Goal: Information Seeking & Learning: Check status

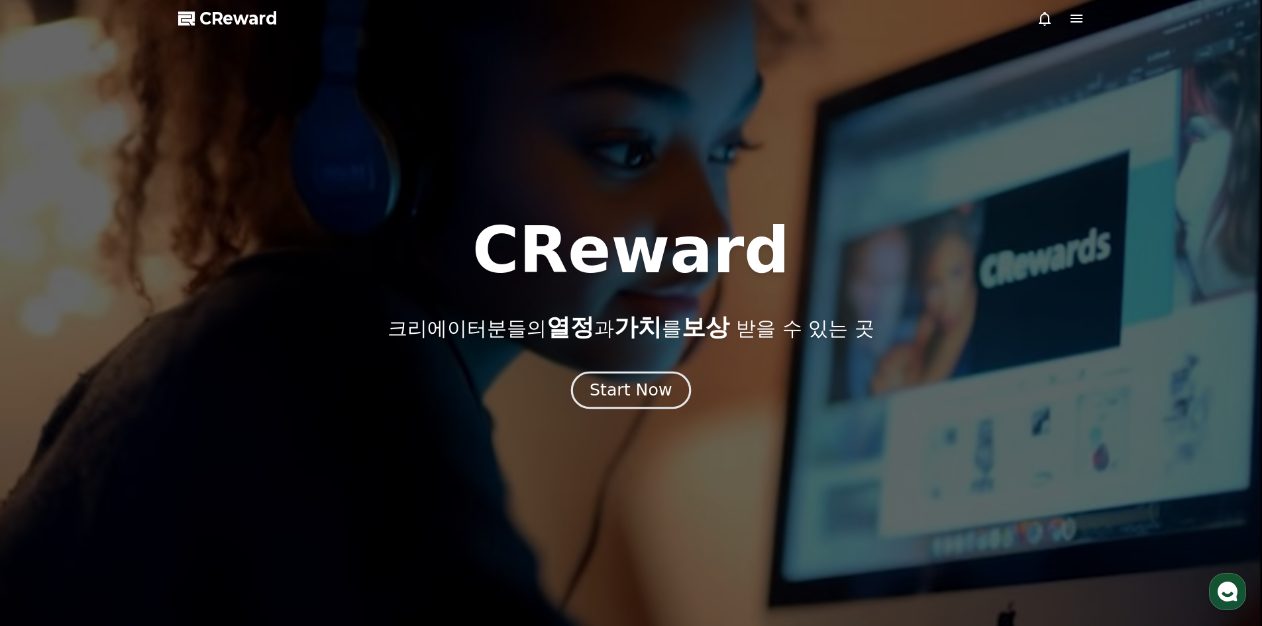
click at [646, 379] on div "Start Now" at bounding box center [630, 390] width 82 height 23
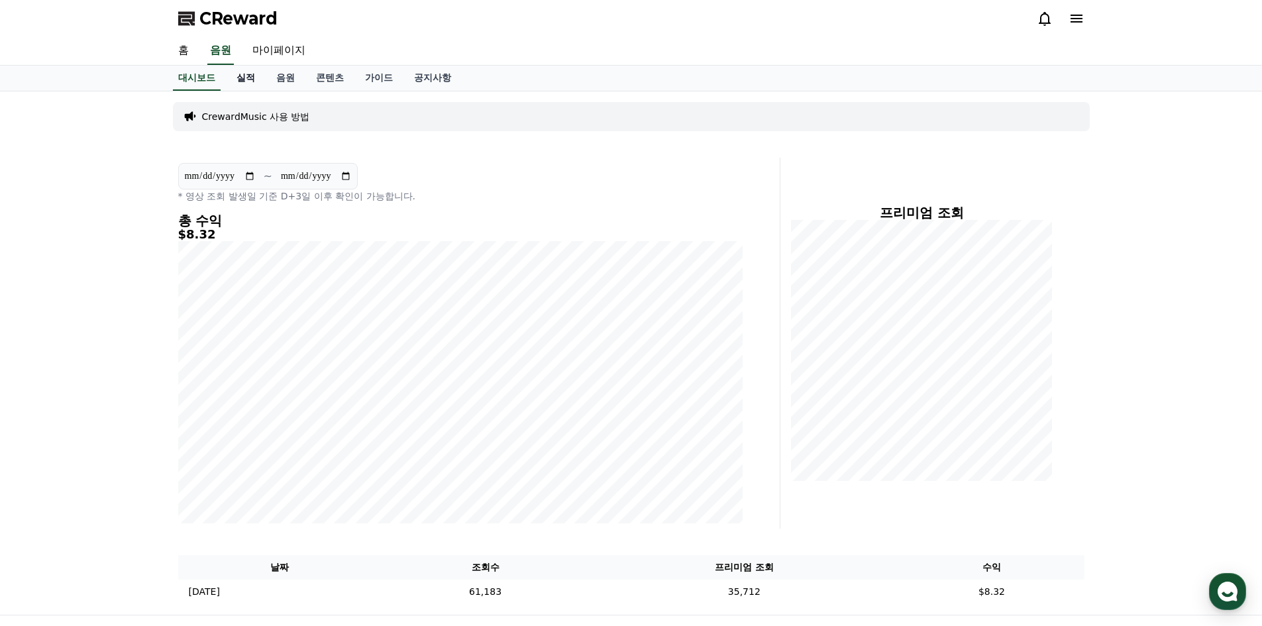
click at [244, 79] on link "실적" at bounding box center [246, 78] width 40 height 25
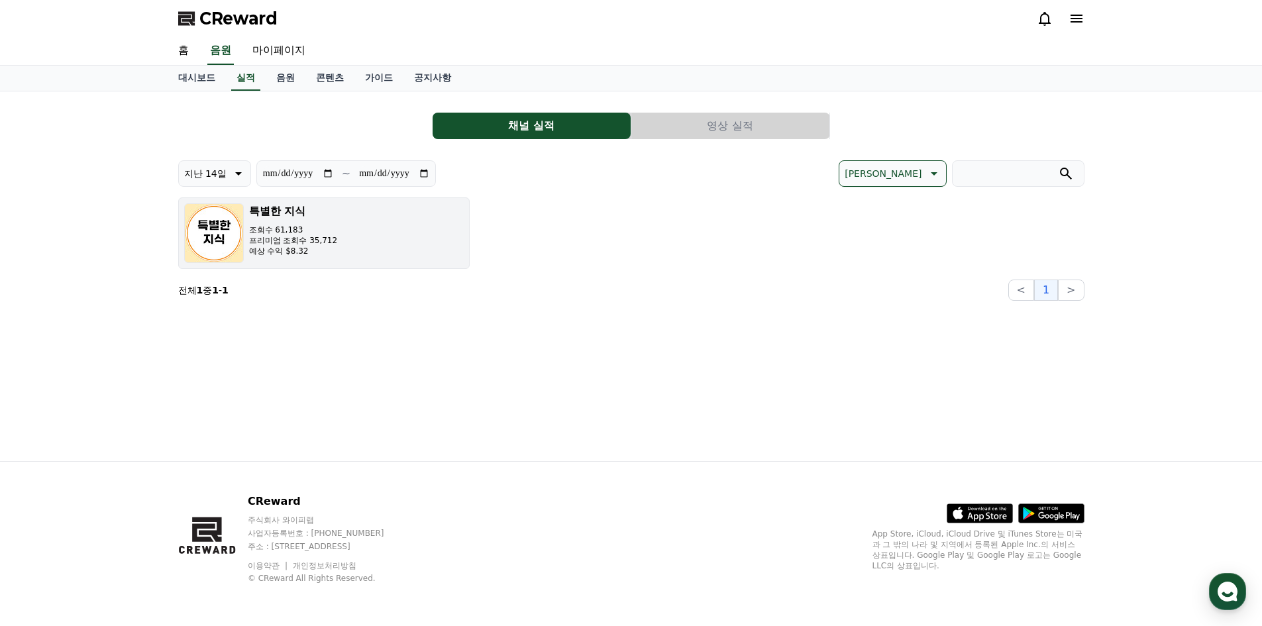
click at [277, 230] on p "조회수 61,183" at bounding box center [293, 230] width 89 height 11
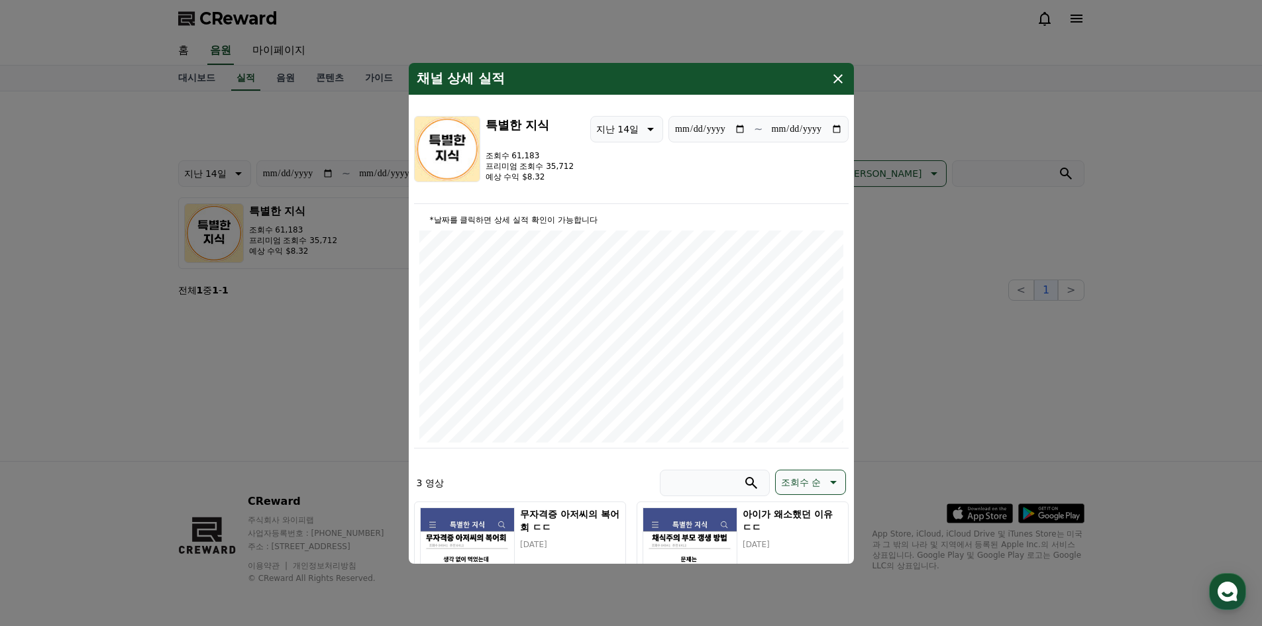
scroll to position [265, 0]
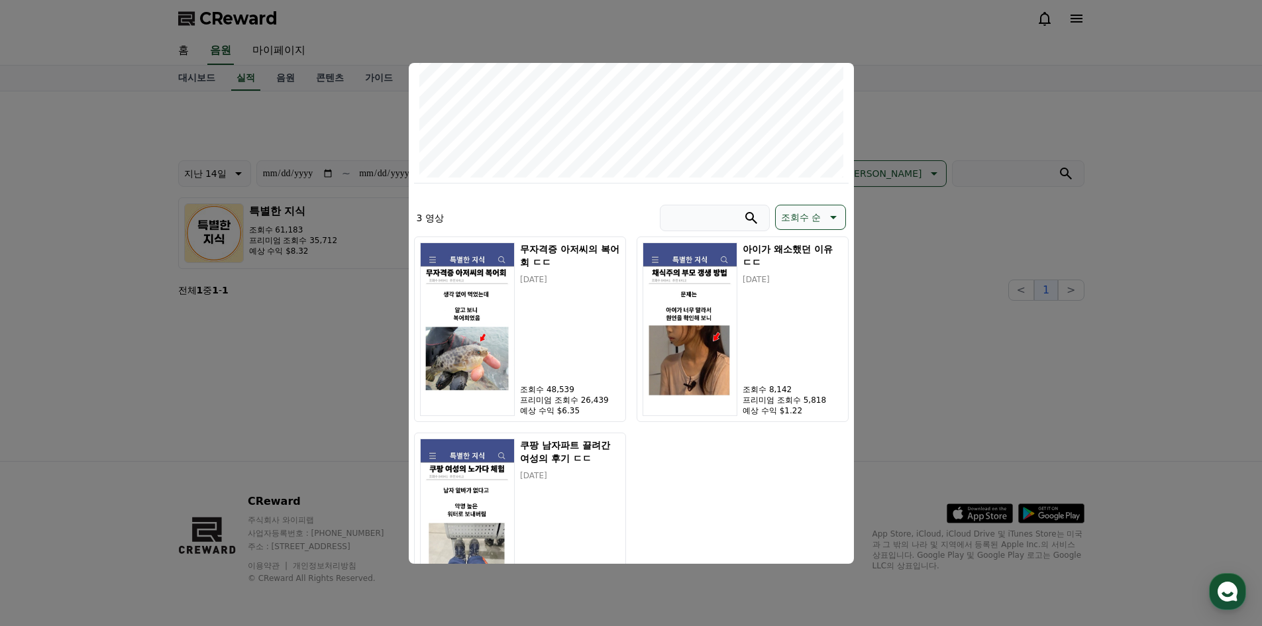
click at [1063, 292] on button "close modal" at bounding box center [631, 313] width 1262 height 626
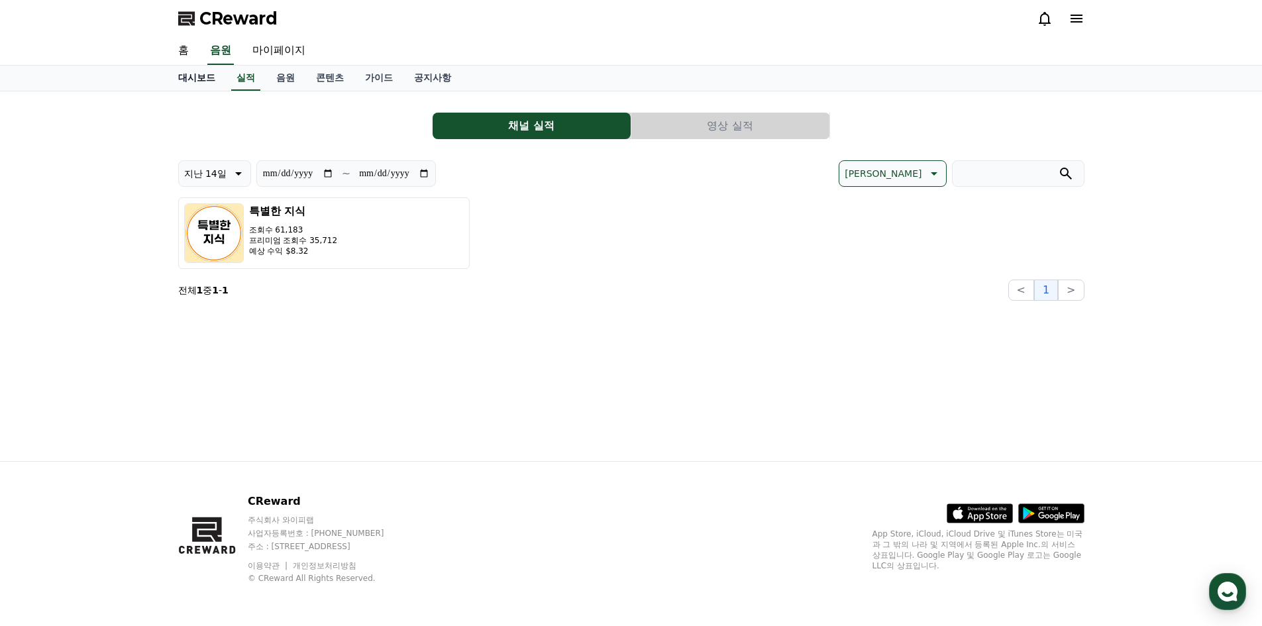
click at [205, 81] on link "대시보드" at bounding box center [197, 78] width 58 height 25
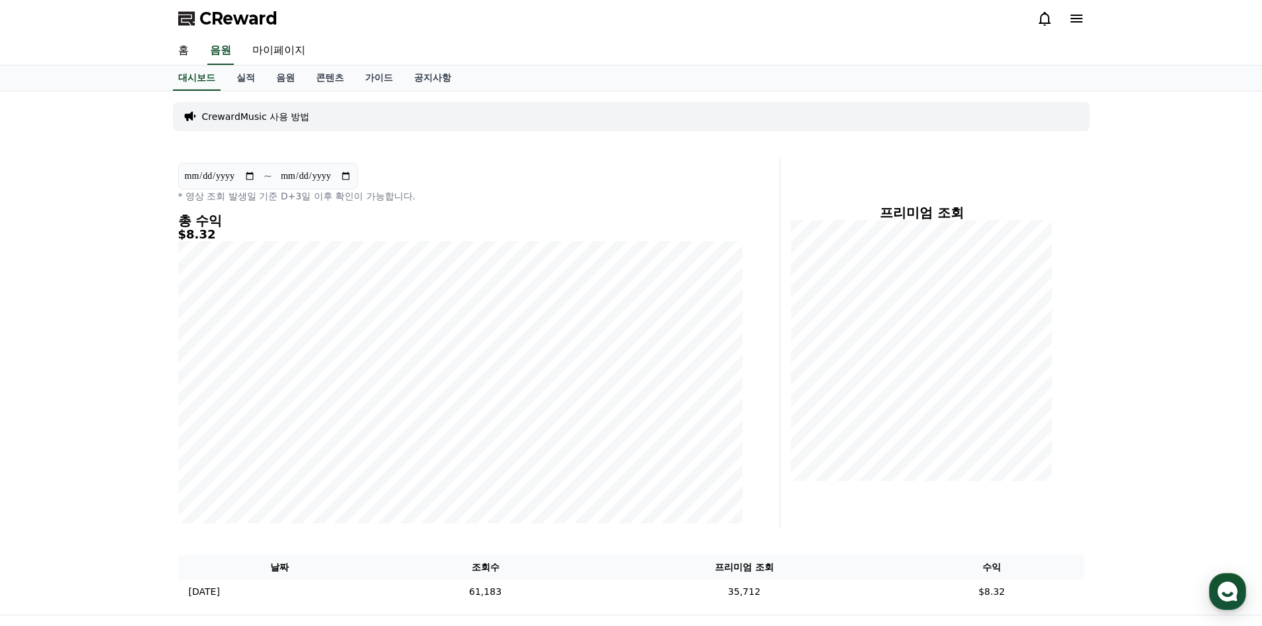
scroll to position [154, 0]
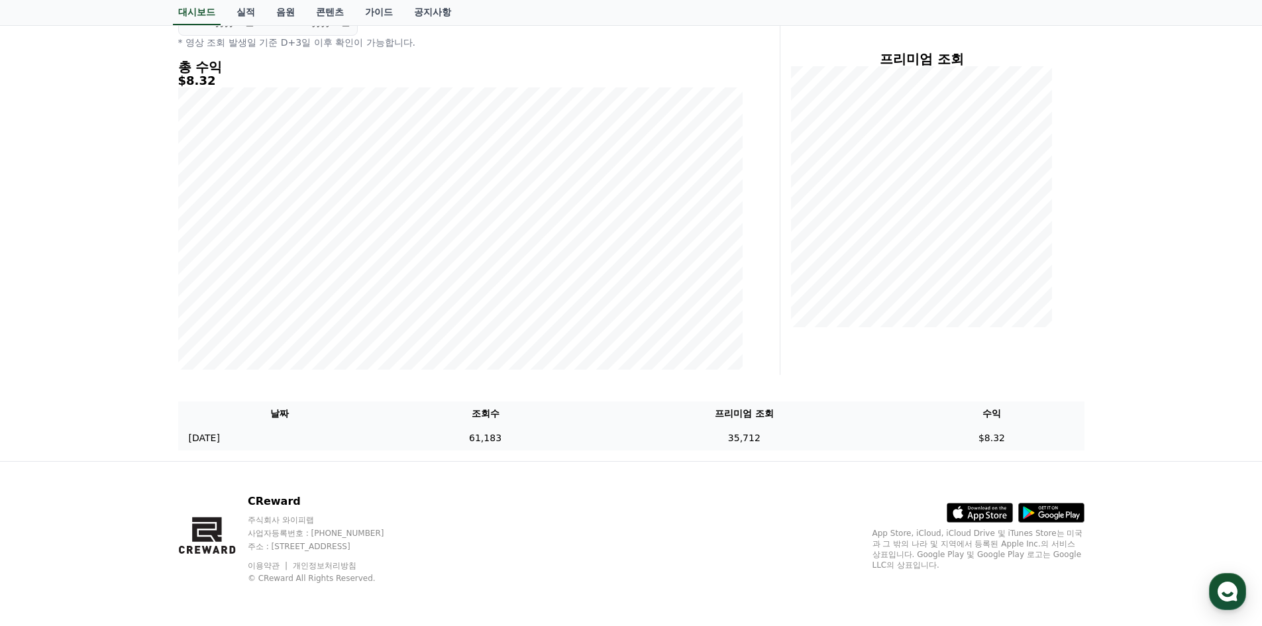
click at [644, 426] on td "35,712" at bounding box center [744, 438] width 310 height 25
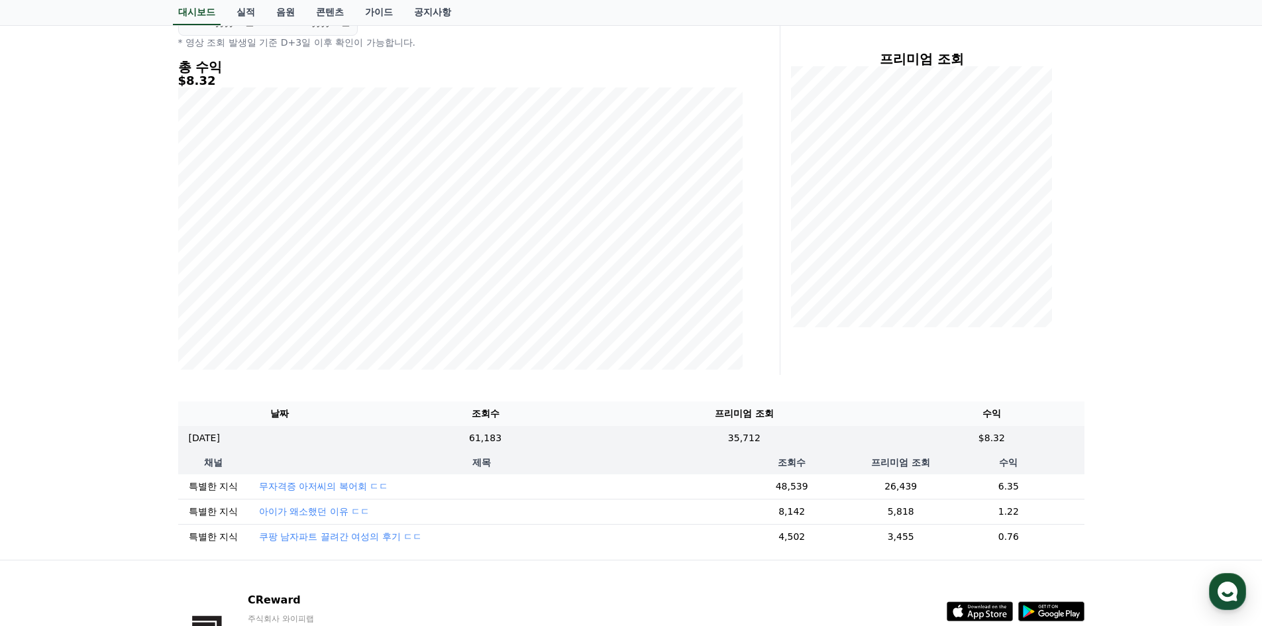
click at [309, 487] on p "무자격증 아저씨의 복어회 ㄷㄷ" at bounding box center [323, 485] width 129 height 13
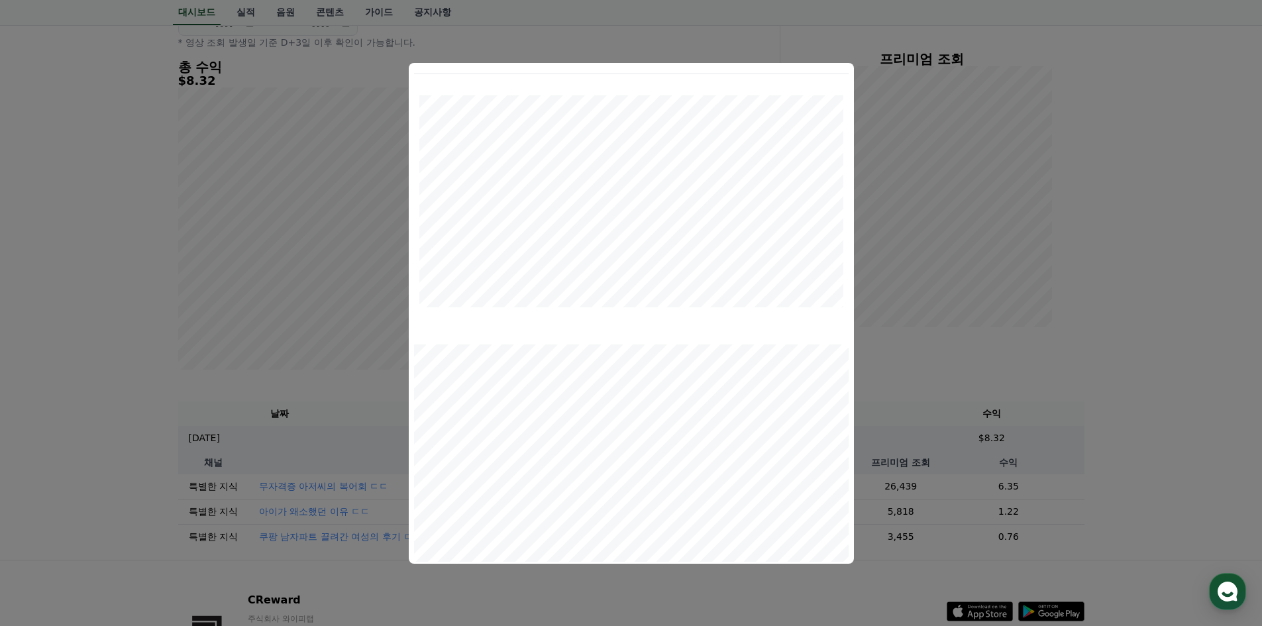
scroll to position [0, 0]
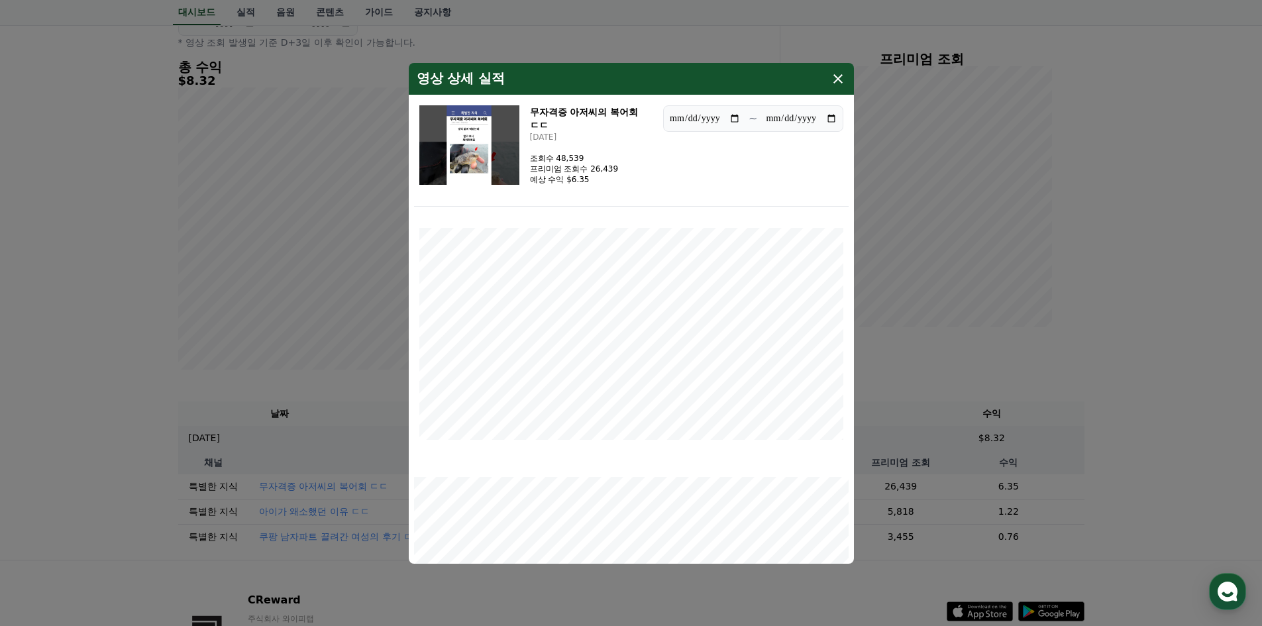
click at [1045, 323] on button "close modal" at bounding box center [631, 313] width 1262 height 626
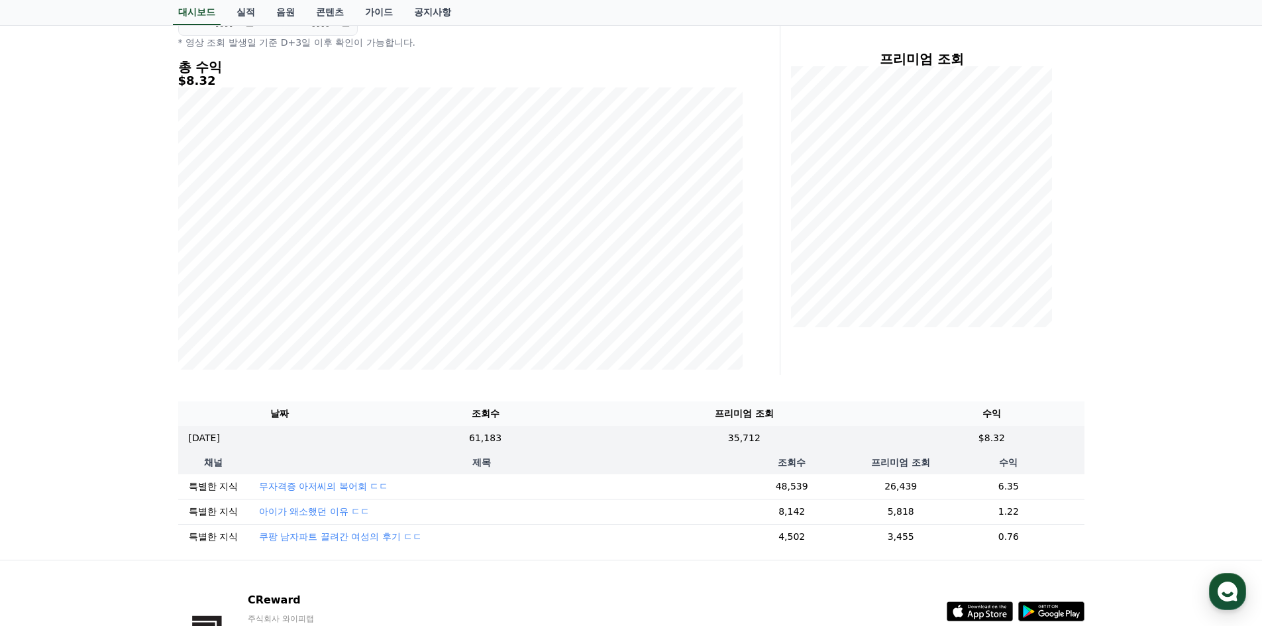
click at [281, 515] on p "아이가 왜소했던 이유 ㄷㄷ" at bounding box center [314, 511] width 111 height 13
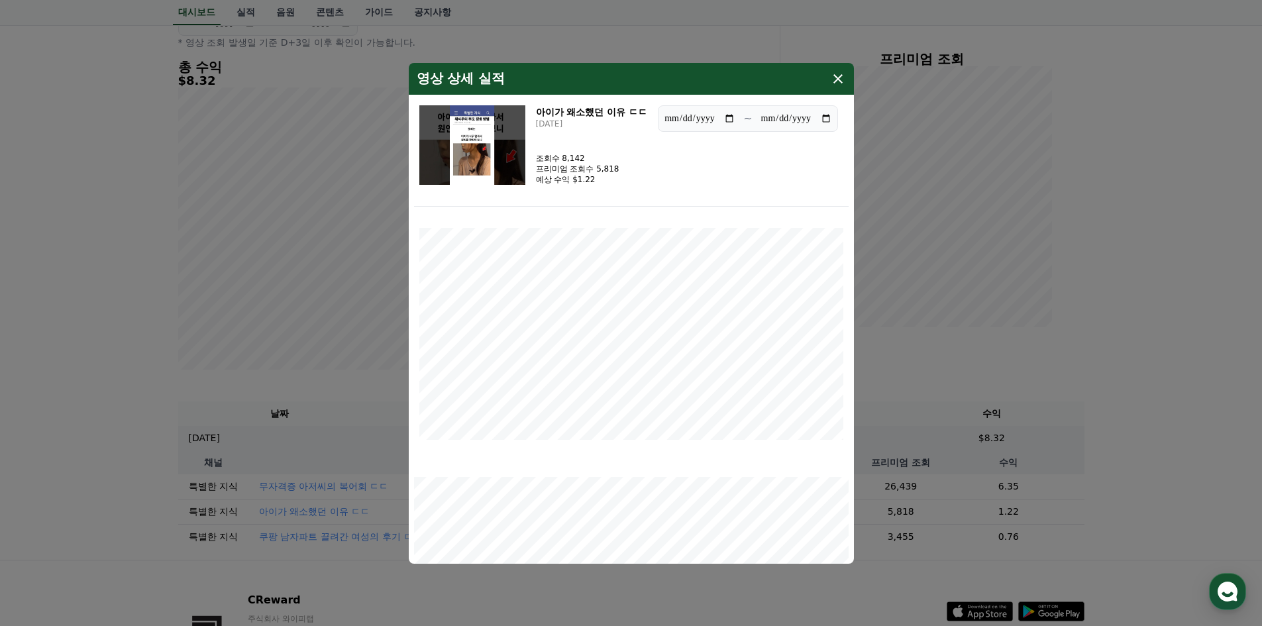
click at [838, 77] on icon "modal" at bounding box center [837, 78] width 9 height 9
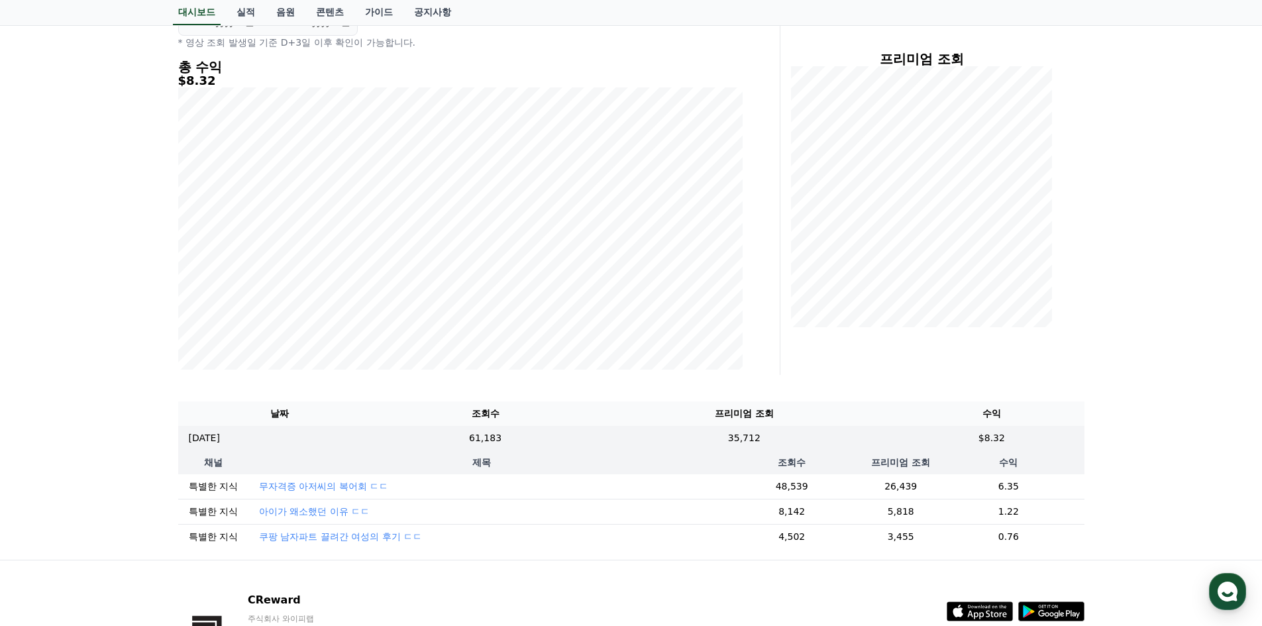
click at [336, 484] on p "무자격증 아저씨의 복어회 ㄷㄷ" at bounding box center [323, 485] width 129 height 13
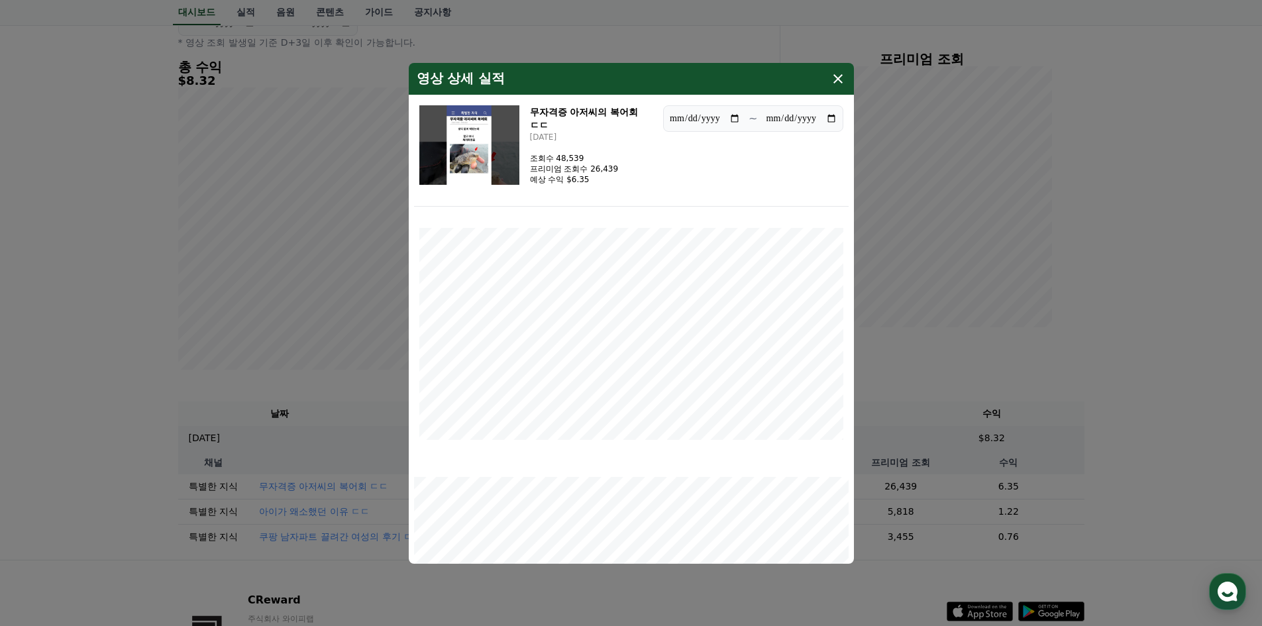
click at [822, 85] on div "영상 상세 실적" at bounding box center [631, 79] width 445 height 32
click at [836, 77] on icon "modal" at bounding box center [838, 79] width 16 height 16
